Goal: Task Accomplishment & Management: Manage account settings

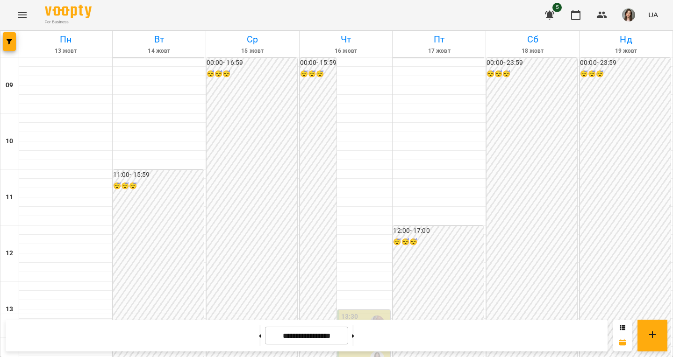
scroll to position [429, 0]
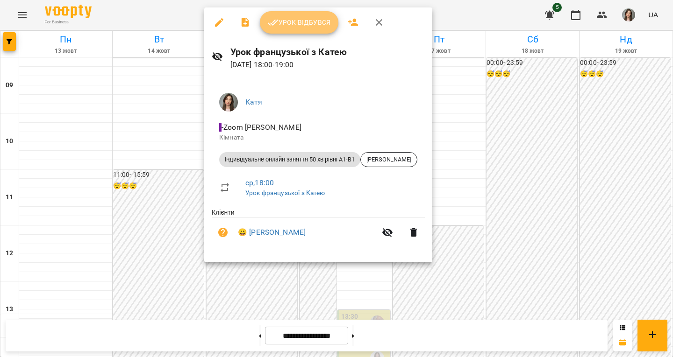
click at [305, 26] on span "Урок відбувся" at bounding box center [299, 22] width 64 height 11
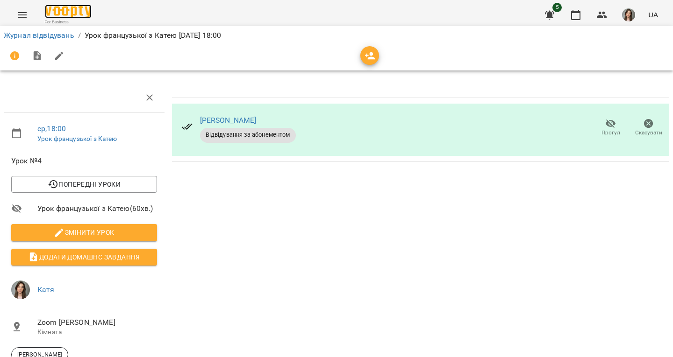
click at [81, 7] on img at bounding box center [68, 12] width 47 height 14
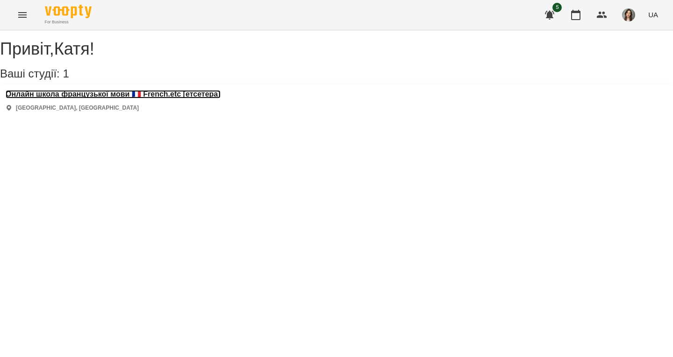
click at [163, 99] on h3 "Онлайн школа французької мови 🇫🇷 French.etc [етсетера]" at bounding box center [113, 94] width 215 height 8
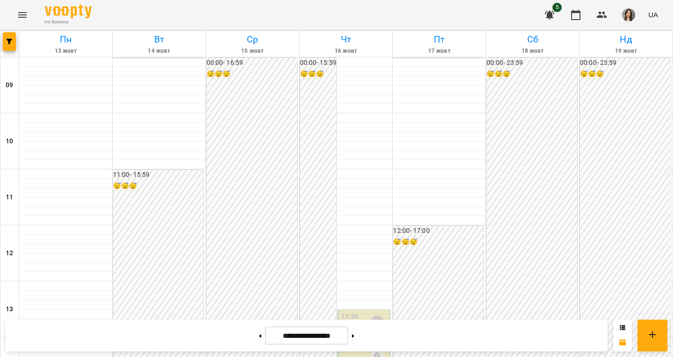
scroll to position [527, 0]
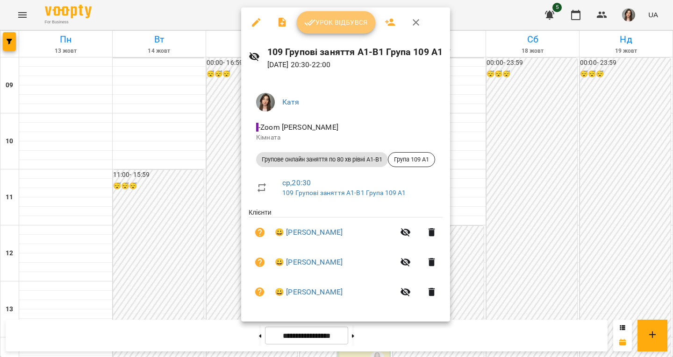
click at [319, 30] on button "Урок відбувся" at bounding box center [336, 22] width 78 height 22
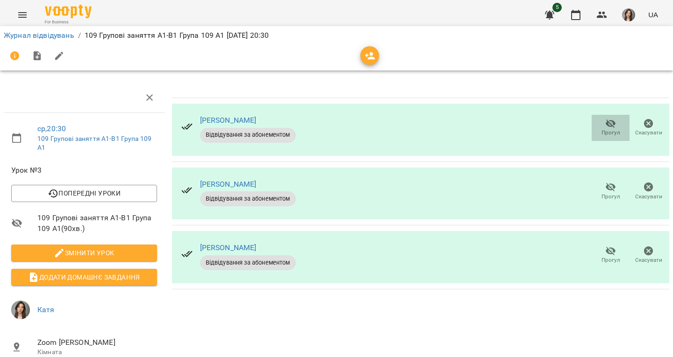
click at [605, 127] on icon "button" at bounding box center [610, 123] width 11 height 11
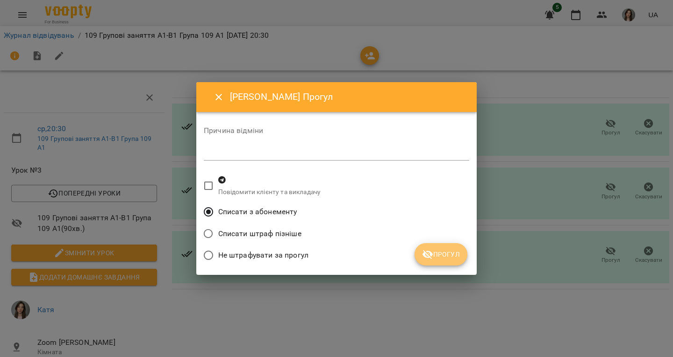
click at [435, 256] on span "Прогул" at bounding box center [441, 254] width 38 height 11
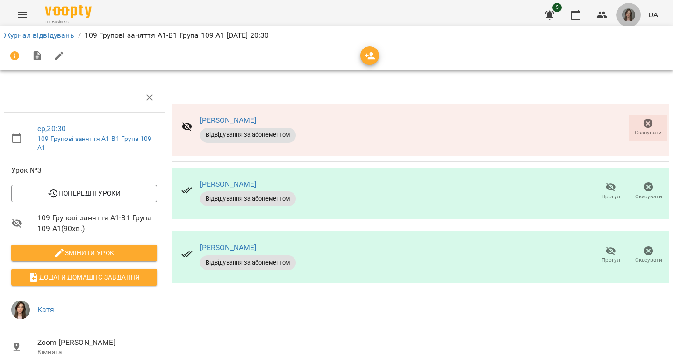
click at [630, 14] on img "button" at bounding box center [628, 14] width 13 height 13
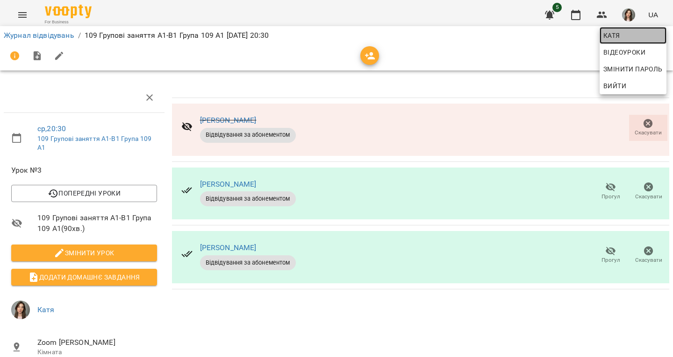
click at [625, 34] on span "Катя" at bounding box center [632, 35] width 59 height 11
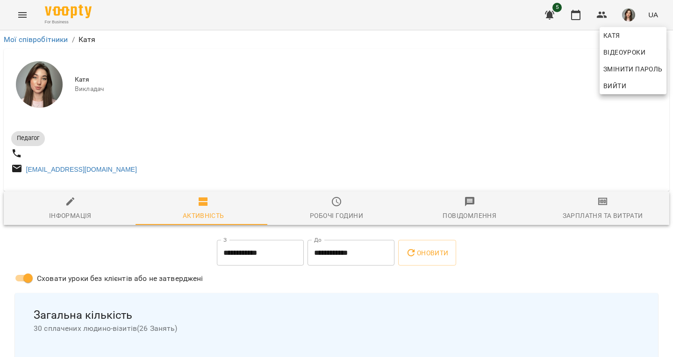
click at [573, 222] on div at bounding box center [336, 178] width 673 height 357
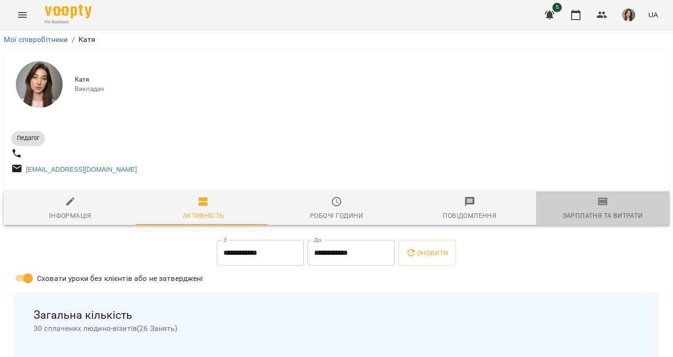
click at [573, 221] on div "Зарплатня та Витрати" at bounding box center [602, 215] width 80 height 11
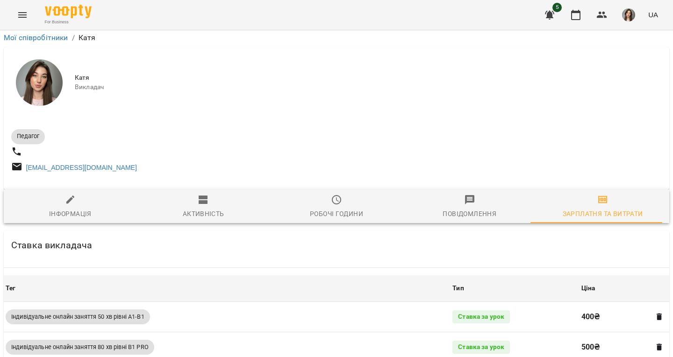
scroll to position [439, 0]
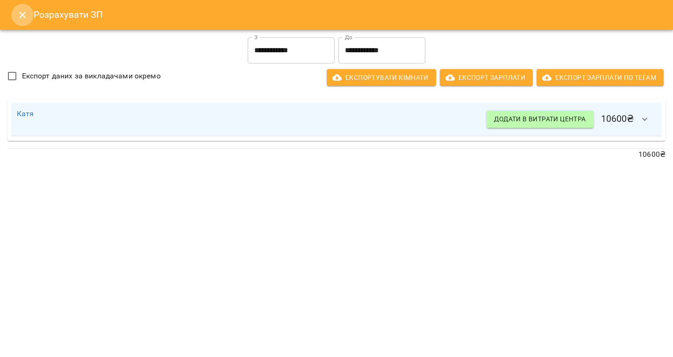
click at [13, 16] on button "Close" at bounding box center [22, 15] width 22 height 22
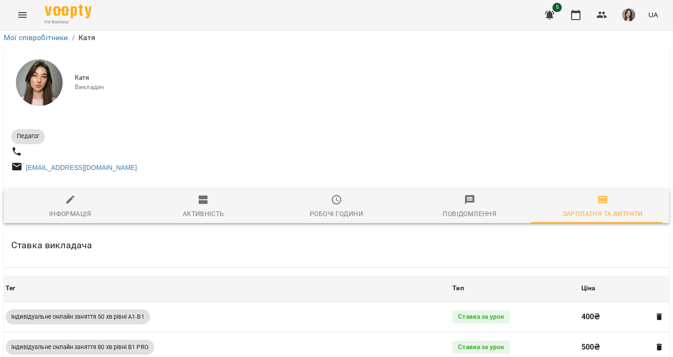
scroll to position [0, 0]
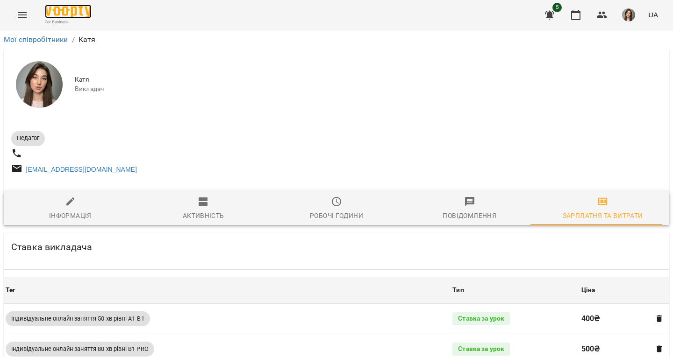
click at [57, 13] on img at bounding box center [68, 12] width 47 height 14
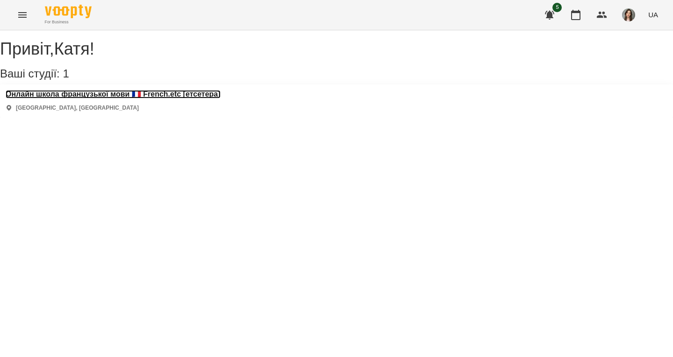
click at [88, 99] on h3 "Онлайн школа французької мови 🇫🇷 French.etc [етсетера]" at bounding box center [113, 94] width 215 height 8
